Goal: Task Accomplishment & Management: Use online tool/utility

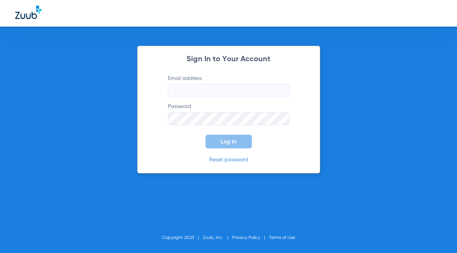
type input "[EMAIL_ADDRESS][DOMAIN_NAME]"
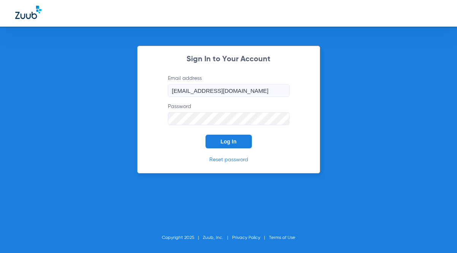
click at [222, 139] on span "Log In" at bounding box center [229, 141] width 16 height 6
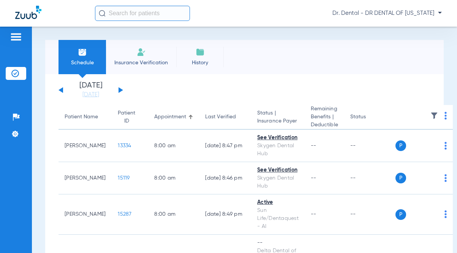
click at [122, 92] on div "[DATE] [DATE] [DATE] [DATE] [DATE] [DATE] [DATE] [DATE] [DATE] [DATE] [DATE] [D…" at bounding box center [91, 90] width 65 height 17
click at [119, 90] on button at bounding box center [121, 90] width 5 height 6
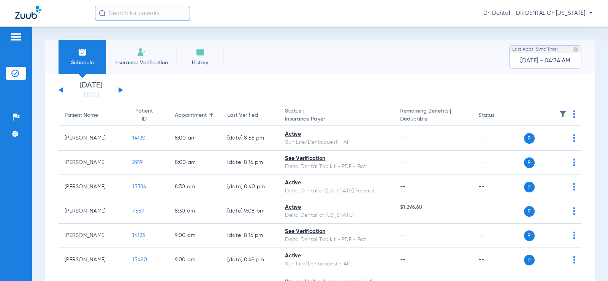
click at [457, 117] on img at bounding box center [574, 114] width 2 height 8
click at [457, 144] on span "Verify All" at bounding box center [540, 143] width 48 height 5
